Goal: Information Seeking & Learning: Understand process/instructions

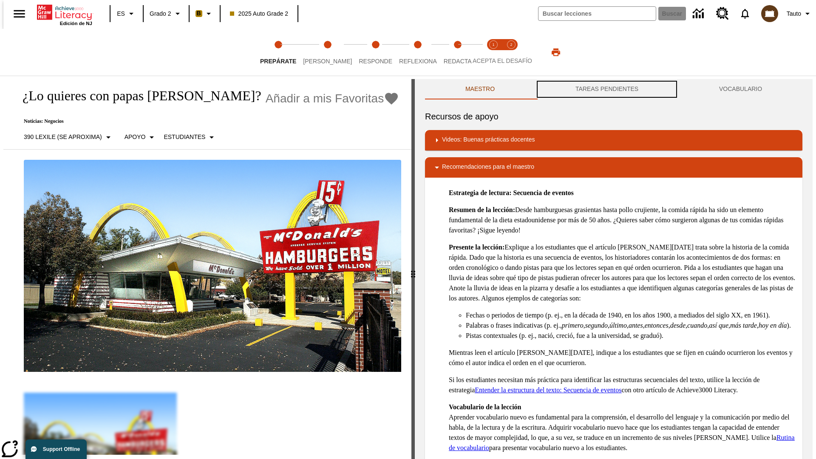
click at [607, 89] on button "TAREAS PENDIENTES" at bounding box center [607, 89] width 144 height 20
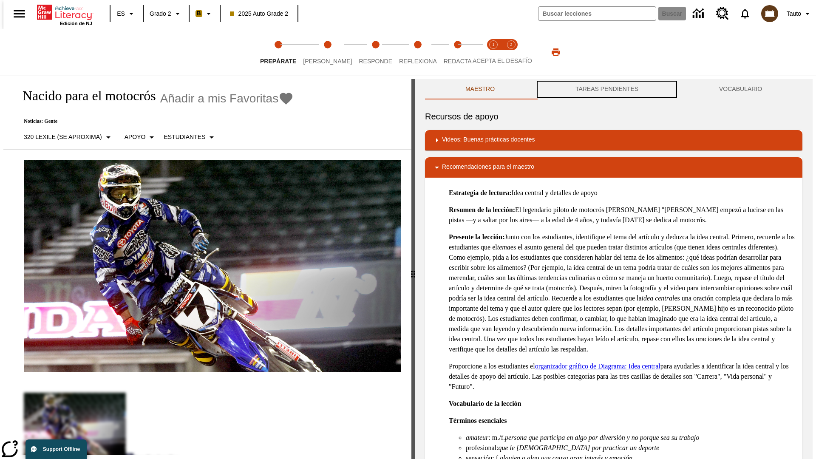
click at [607, 89] on button "TAREAS PENDIENTES" at bounding box center [607, 89] width 144 height 20
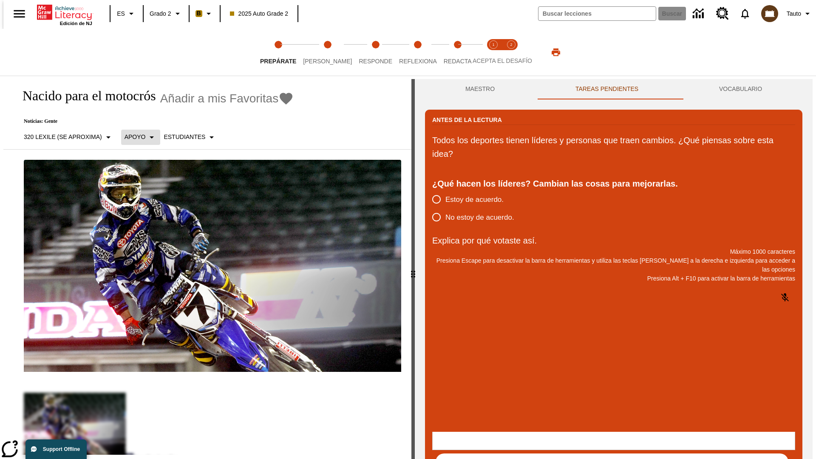
click at [136, 137] on p "Apoyo" at bounding box center [134, 137] width 21 height 9
click at [149, 186] on p "Apoyo" at bounding box center [149, 186] width 50 height 9
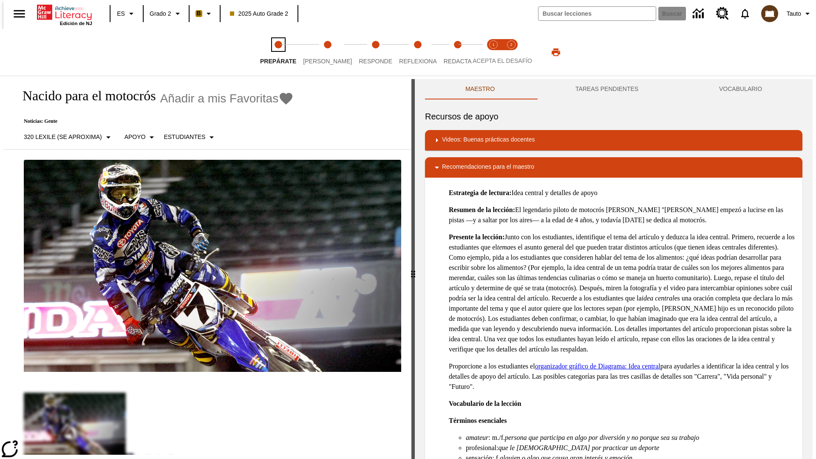
click at [278, 52] on span "Prepárate" at bounding box center [278, 57] width 36 height 15
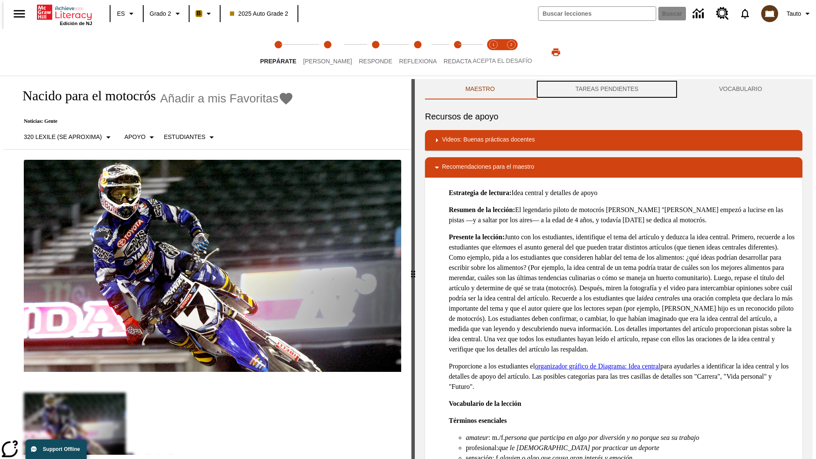
click at [607, 89] on button "TAREAS PENDIENTES" at bounding box center [607, 89] width 144 height 20
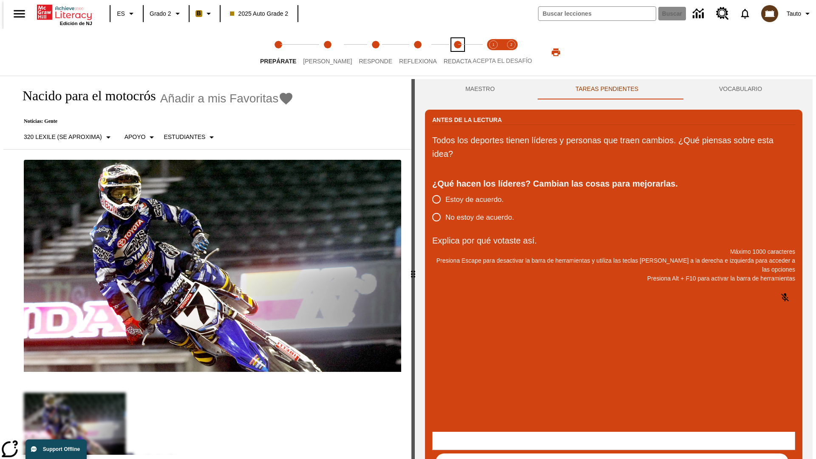
click at [448, 52] on span "Redacta" at bounding box center [457, 57] width 28 height 15
